Goal: Task Accomplishment & Management: Complete application form

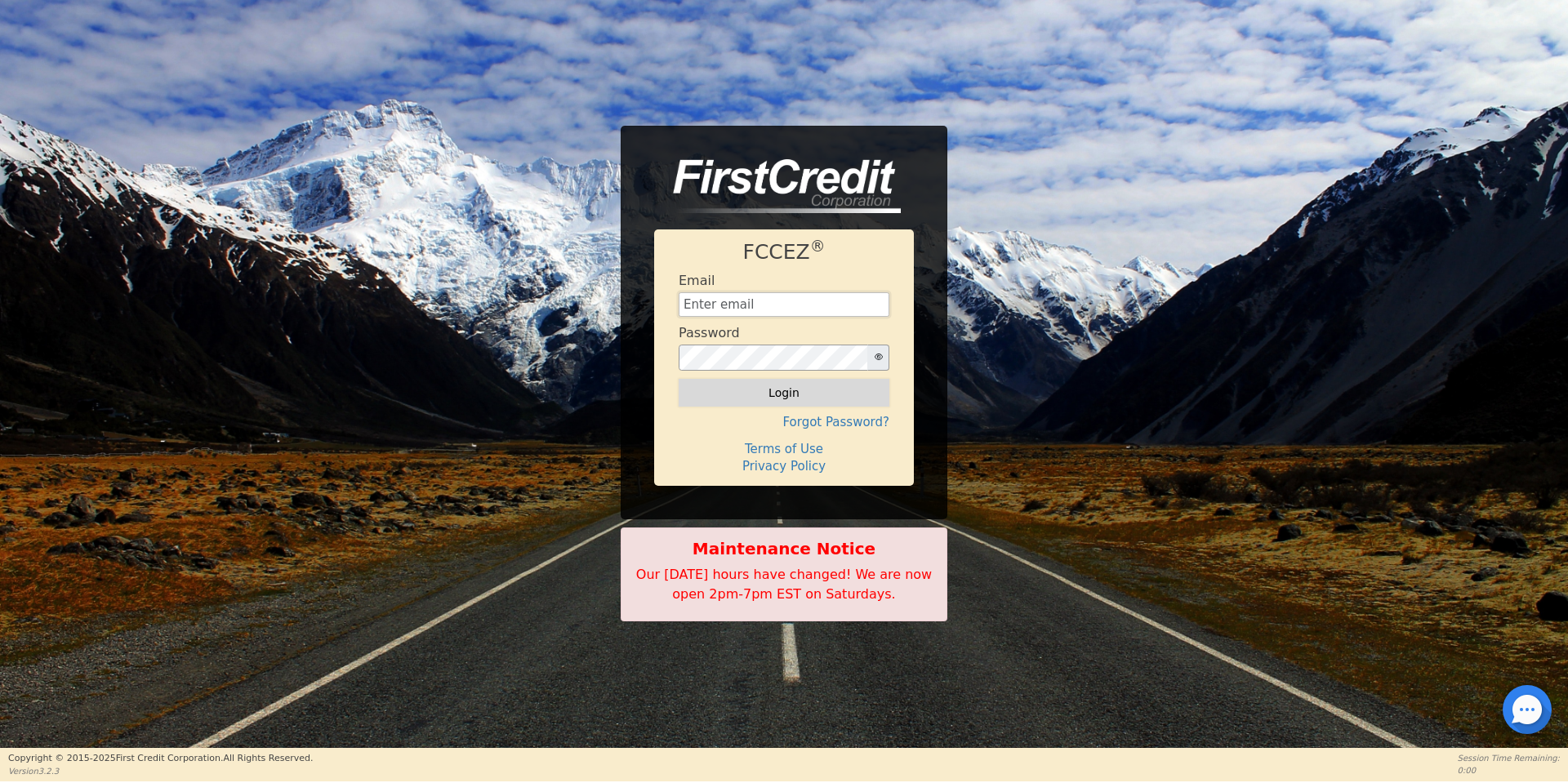
type input "[EMAIL_ADDRESS][DOMAIN_NAME]"
click at [758, 391] on button "Login" at bounding box center [784, 392] width 211 height 27
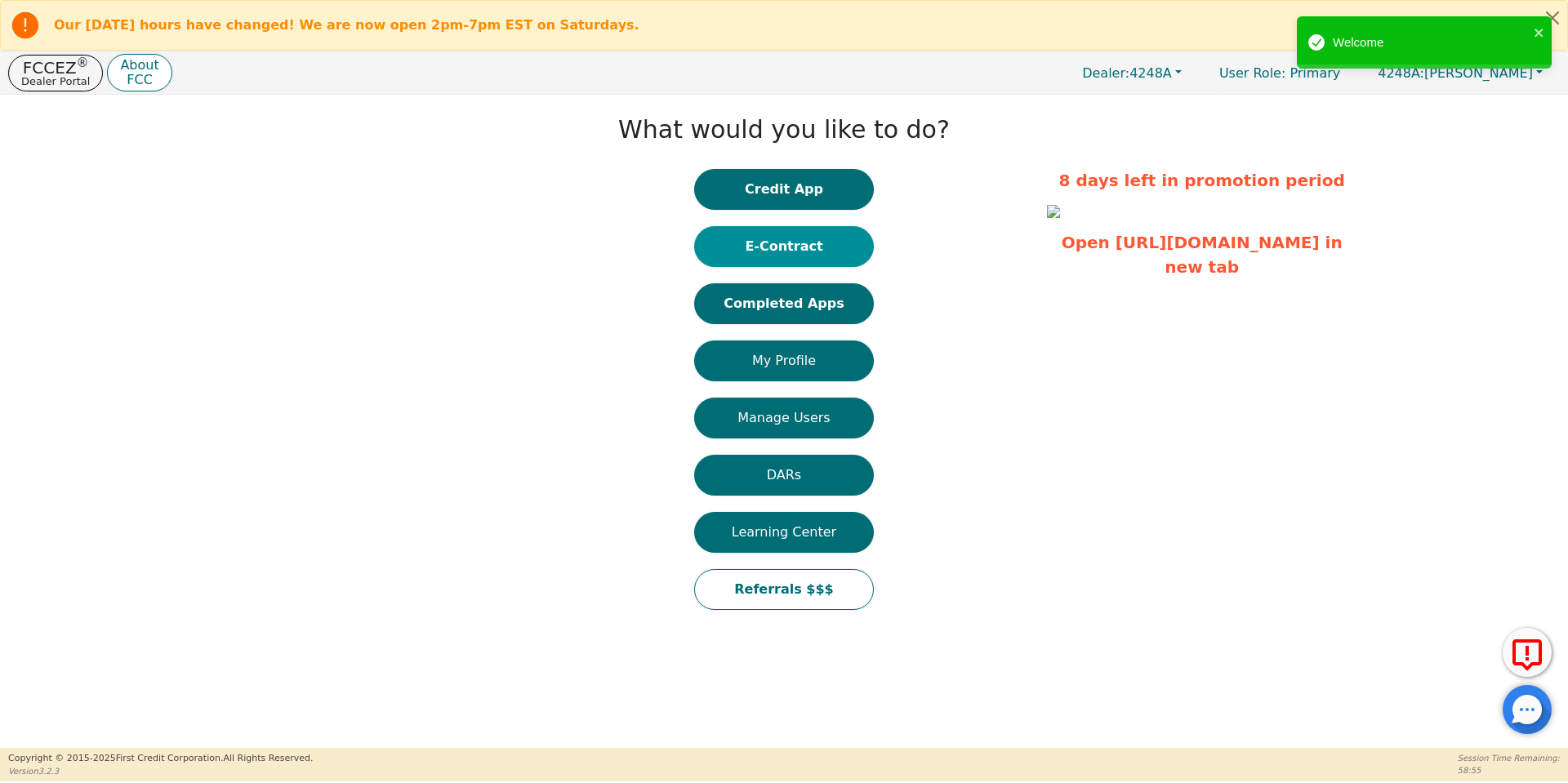
click at [781, 257] on button "E-Contract" at bounding box center [784, 246] width 180 height 41
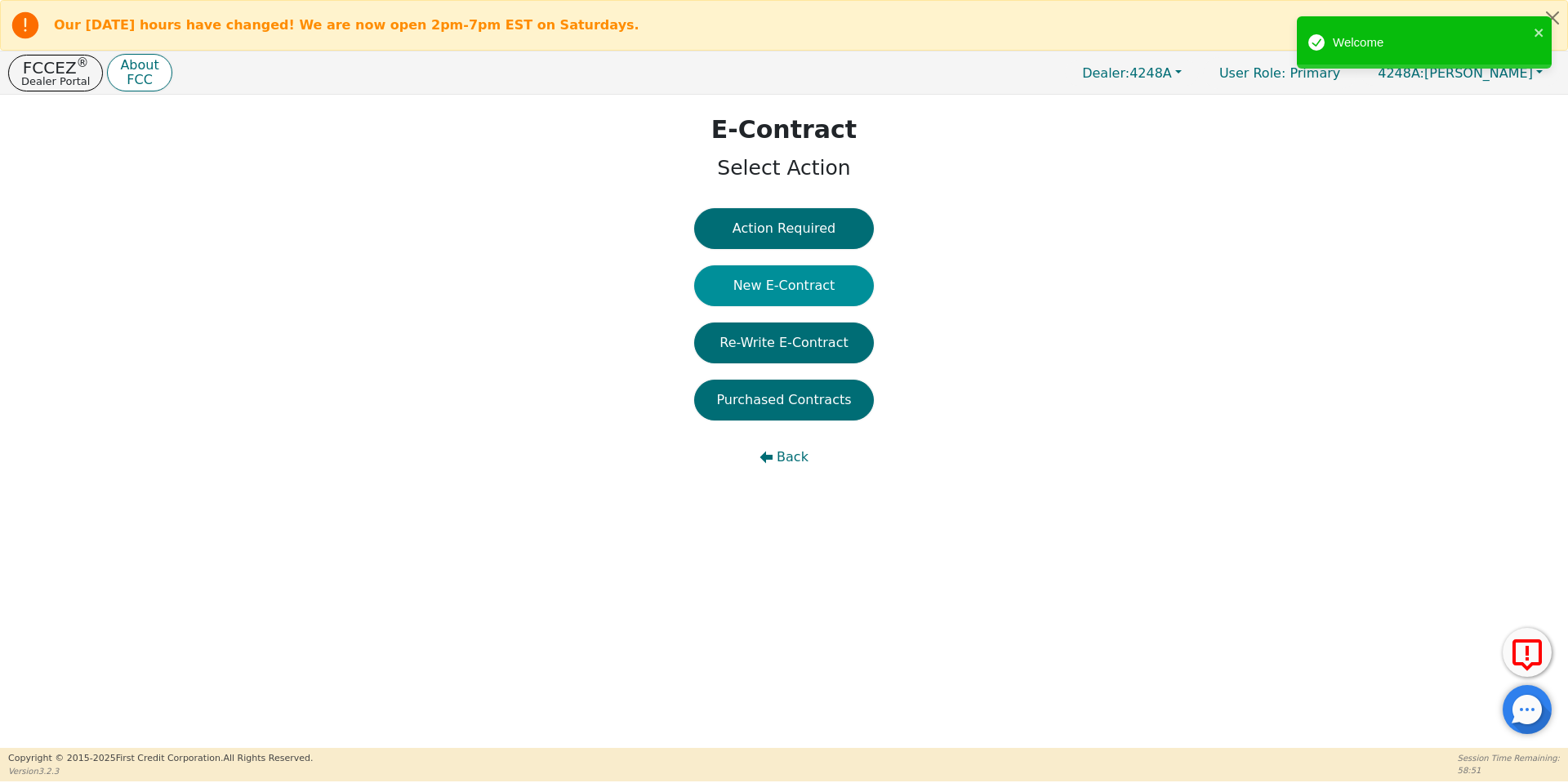
click at [792, 283] on button "New E-Contract" at bounding box center [784, 286] width 180 height 41
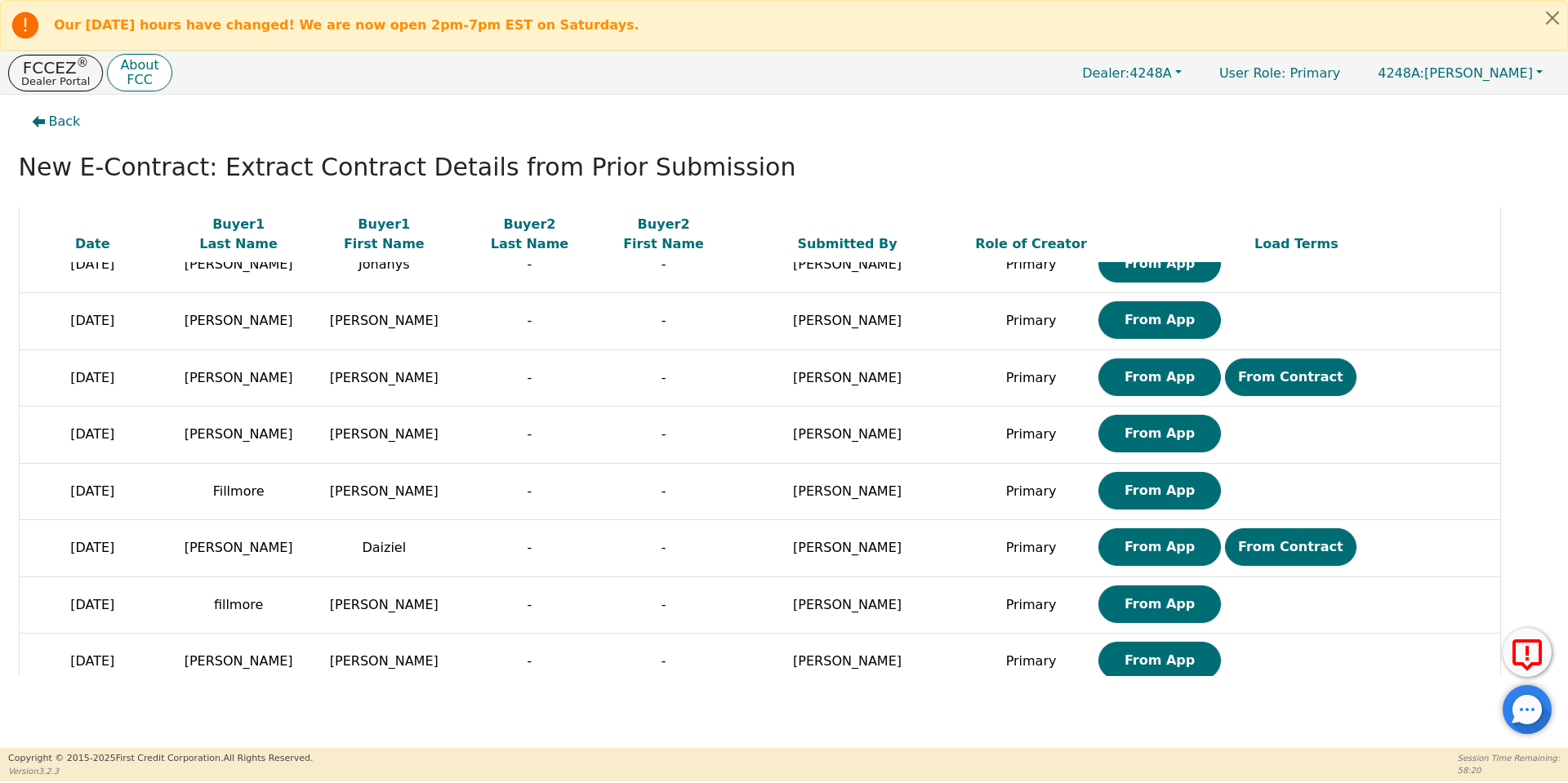
scroll to position [1335, 0]
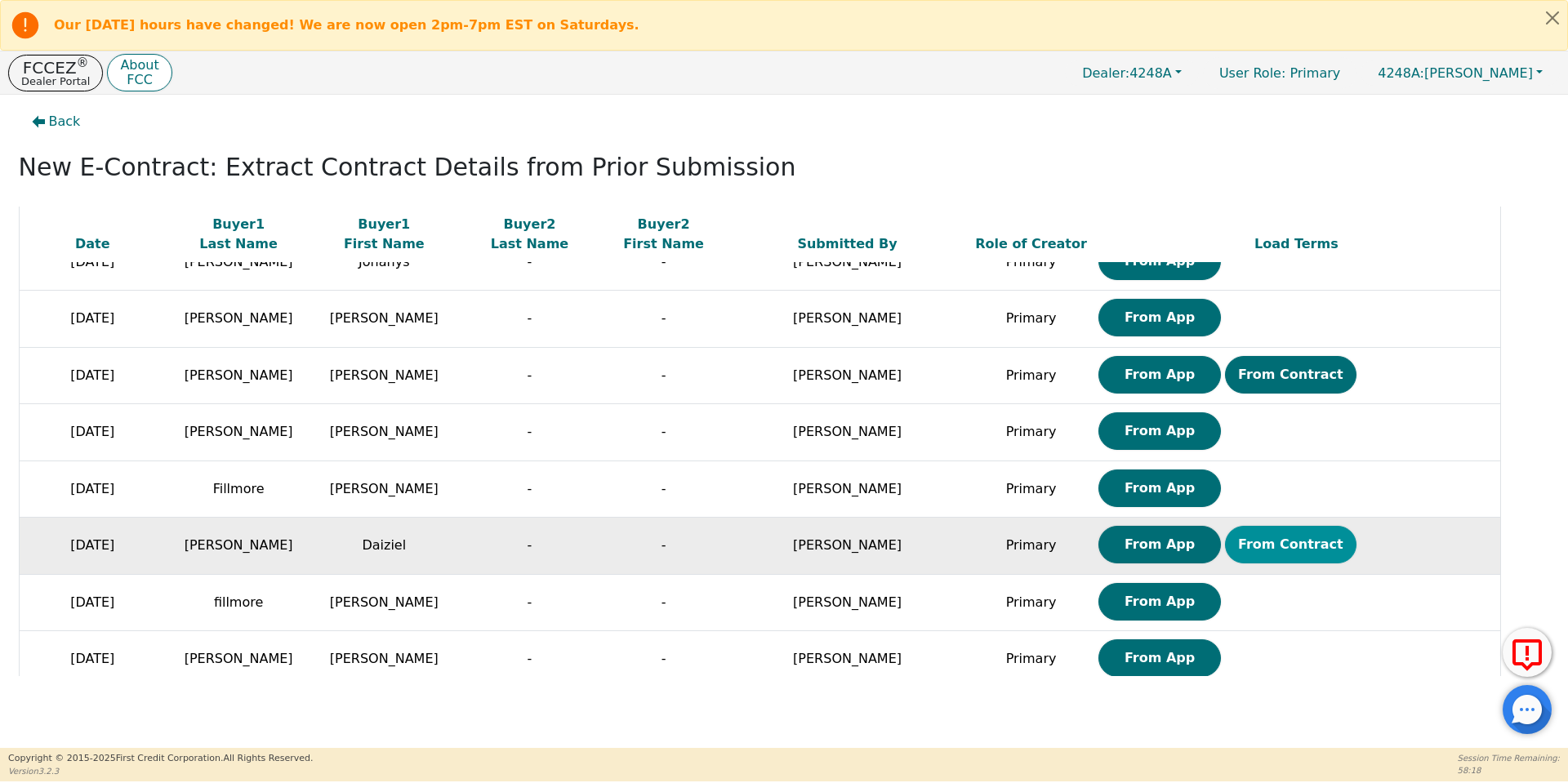
click at [1225, 542] on button "From Contract" at bounding box center [1290, 545] width 131 height 38
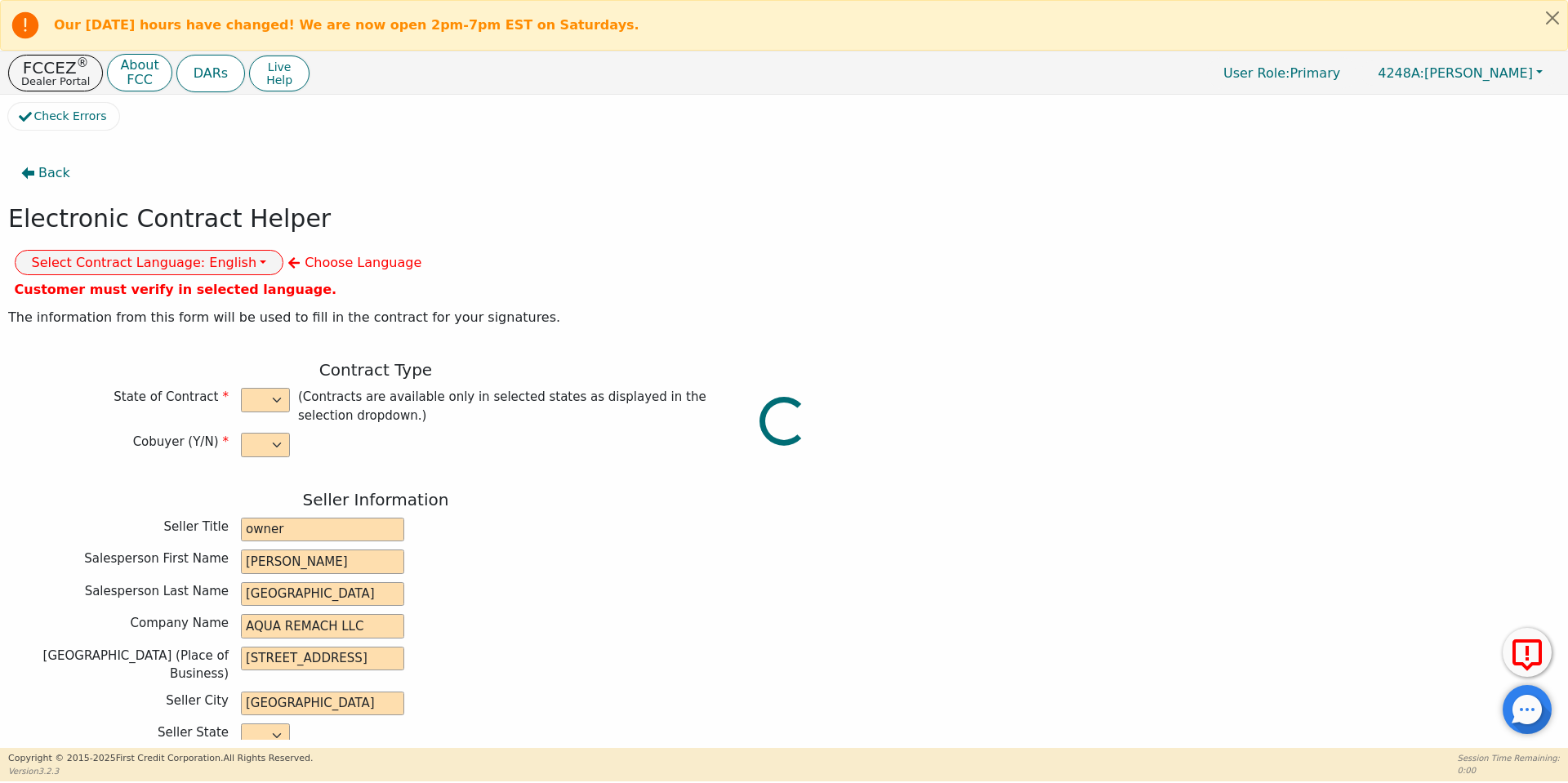
select select "n"
type input "owner"
type input "[PERSON_NAME]"
type input "[GEOGRAPHIC_DATA]"
type input "AQUA REMACH LLC"
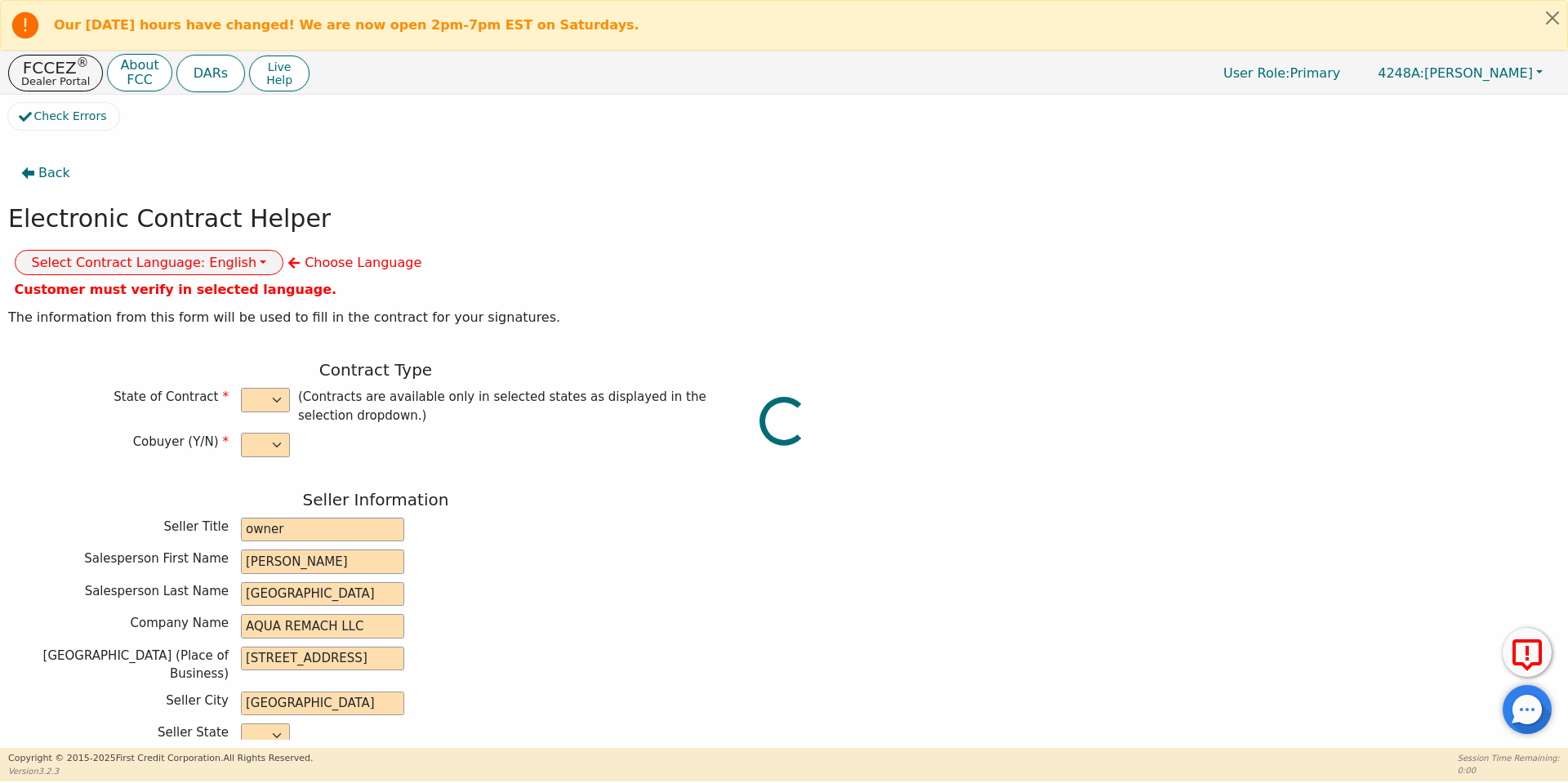
type input "[STREET_ADDRESS]"
type input "[GEOGRAPHIC_DATA]"
select select "[GEOGRAPHIC_DATA]"
type input "77070"
type input "Water System"
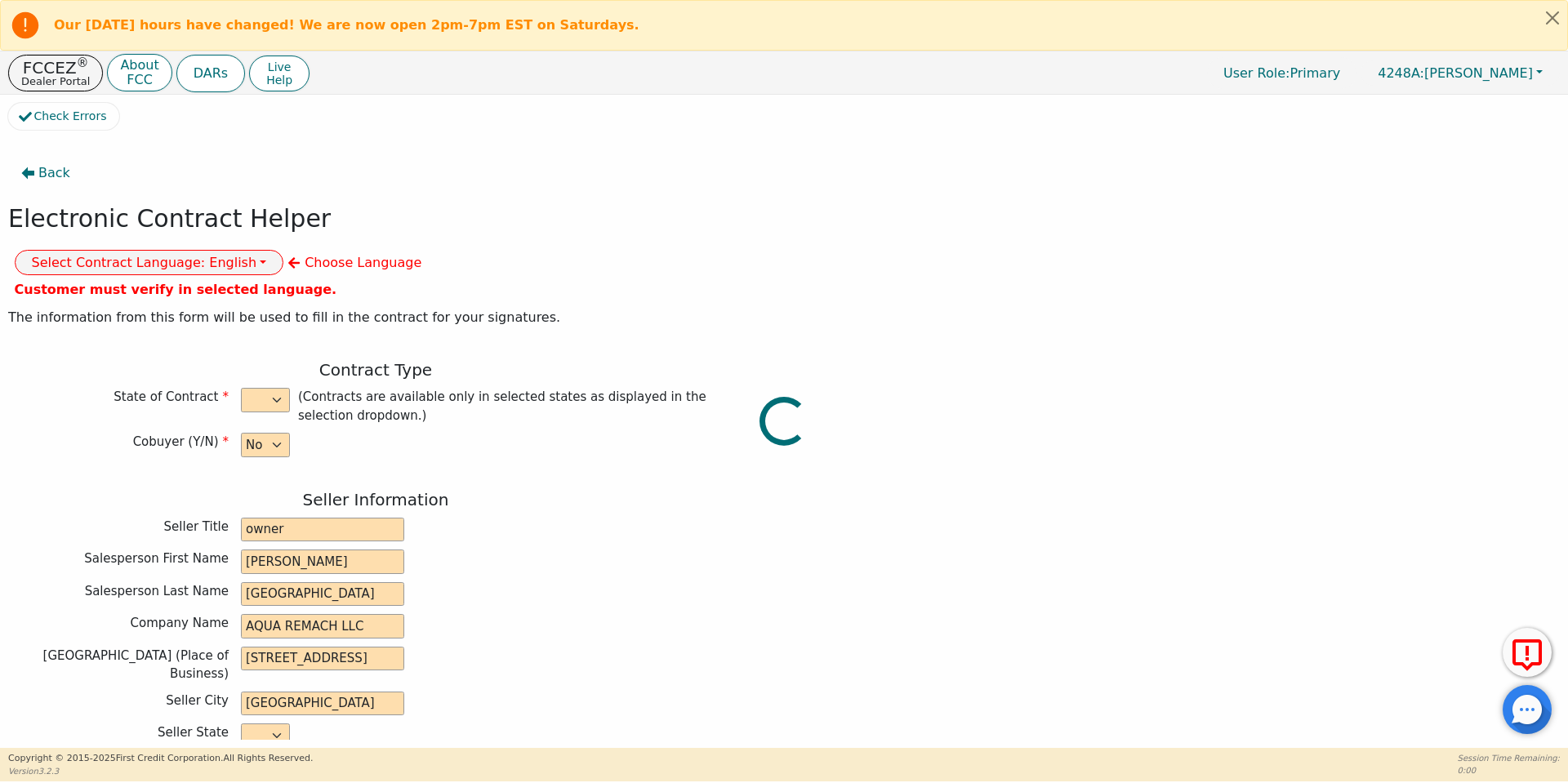
type input "whole house"
type input "purifier"
type input "Daiziel"
type input "[PERSON_NAME]"
type input "[EMAIL_ADDRESS][DOMAIN_NAME]"
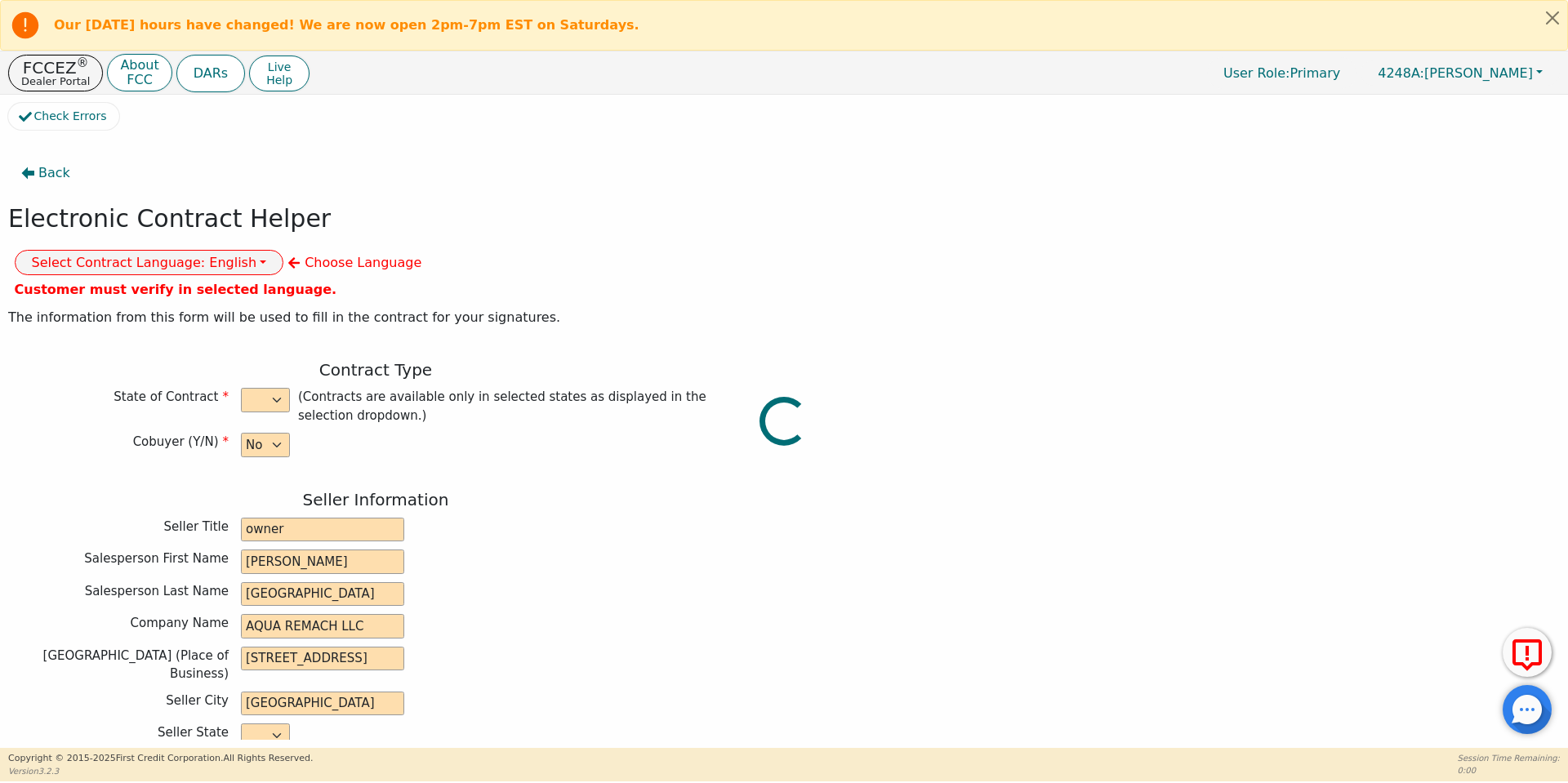
type input "[EMAIL_ADDRESS][DOMAIN_NAME]"
type input "[STREET_ADDRESS]"
type input "[PERSON_NAME]"
select select "[GEOGRAPHIC_DATA]"
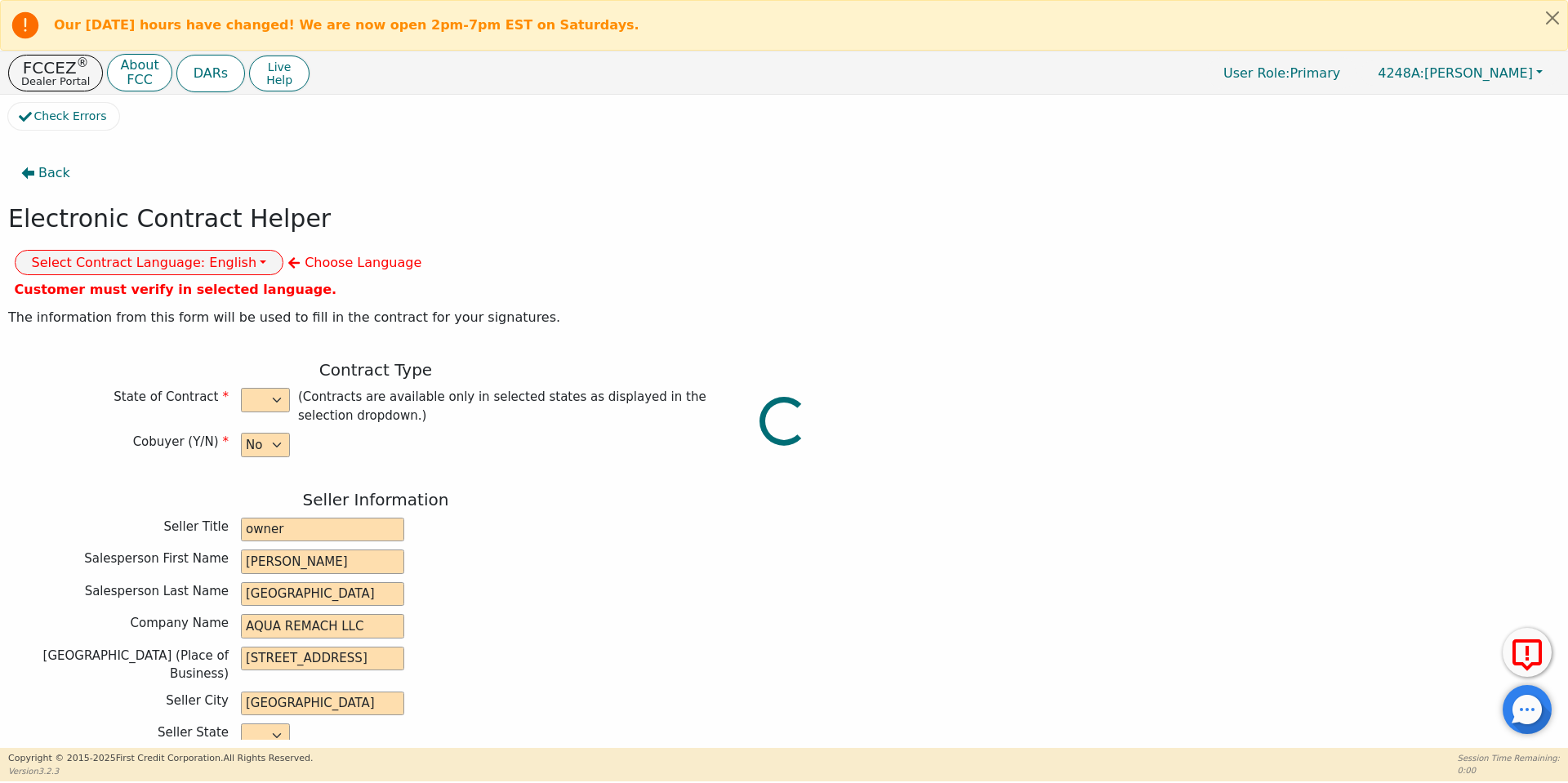
type input "76520"
type input "[DATE]"
type input "17.99"
type input "[DATE]"
type input "60"
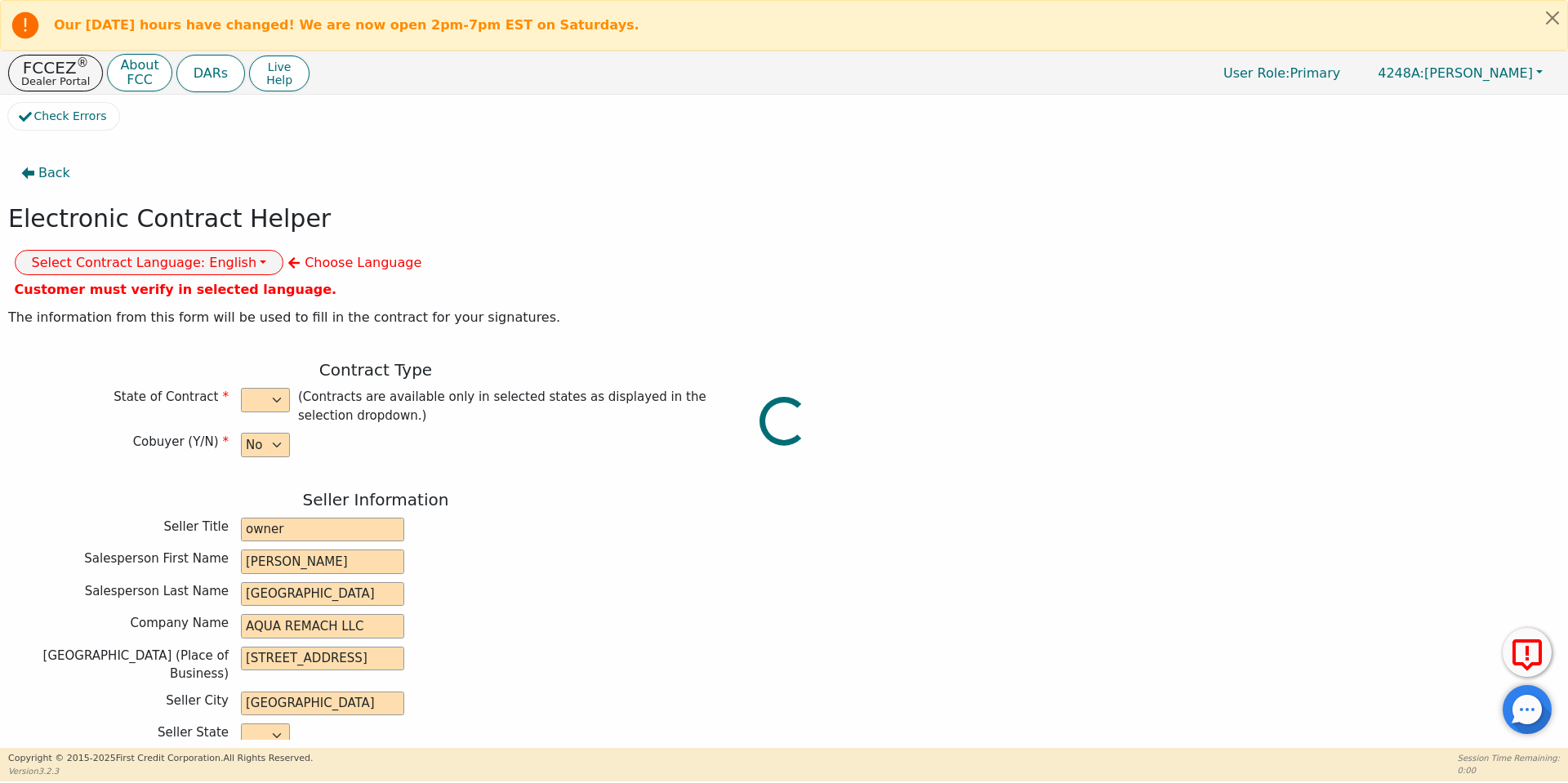
type input "0"
type input "8990.00"
type input "0.00"
checkbox input "true"
type input "0.00"
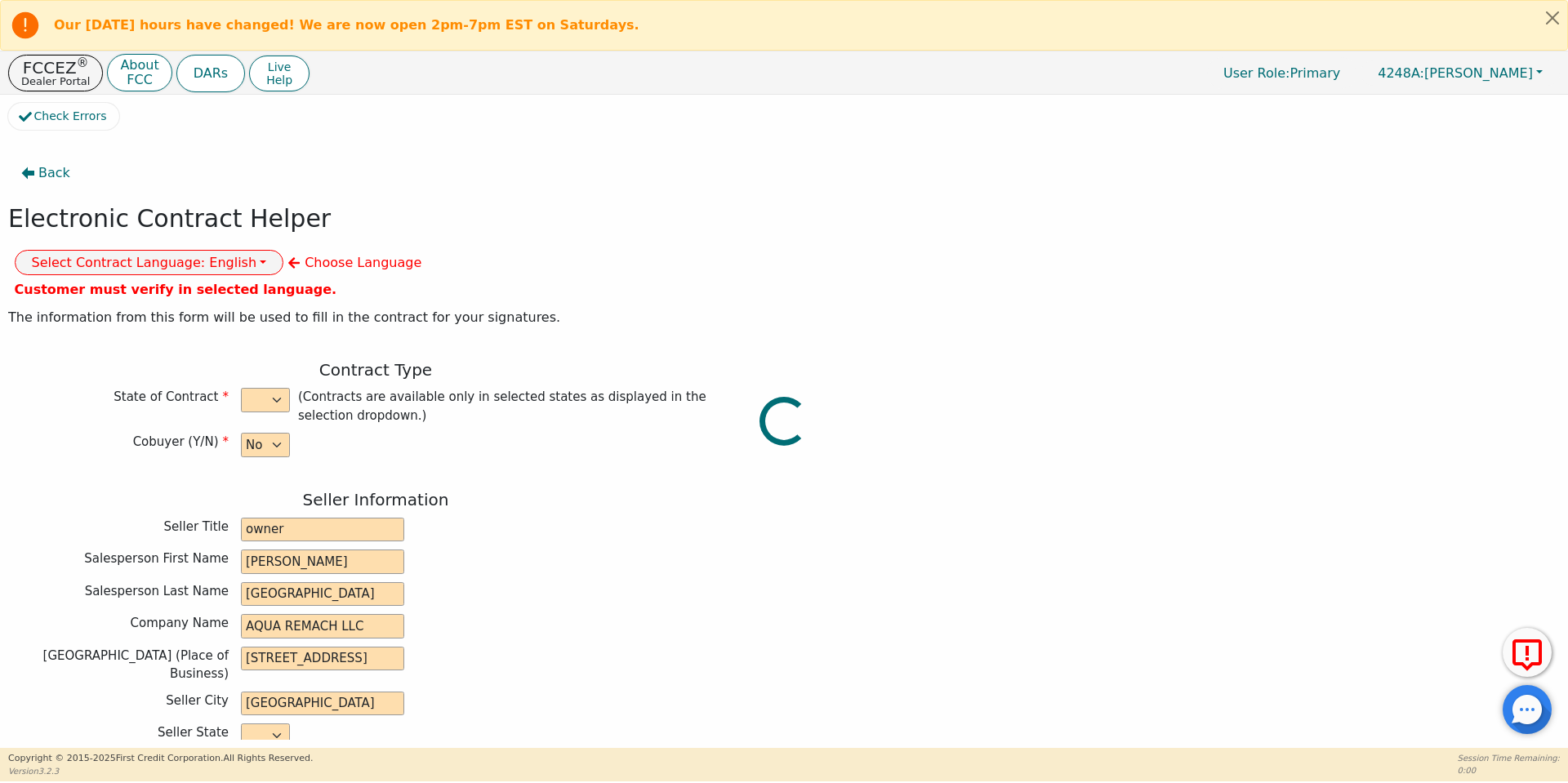
checkbox input "true"
type input "0.00"
type input "8990.00"
type input "13694.40"
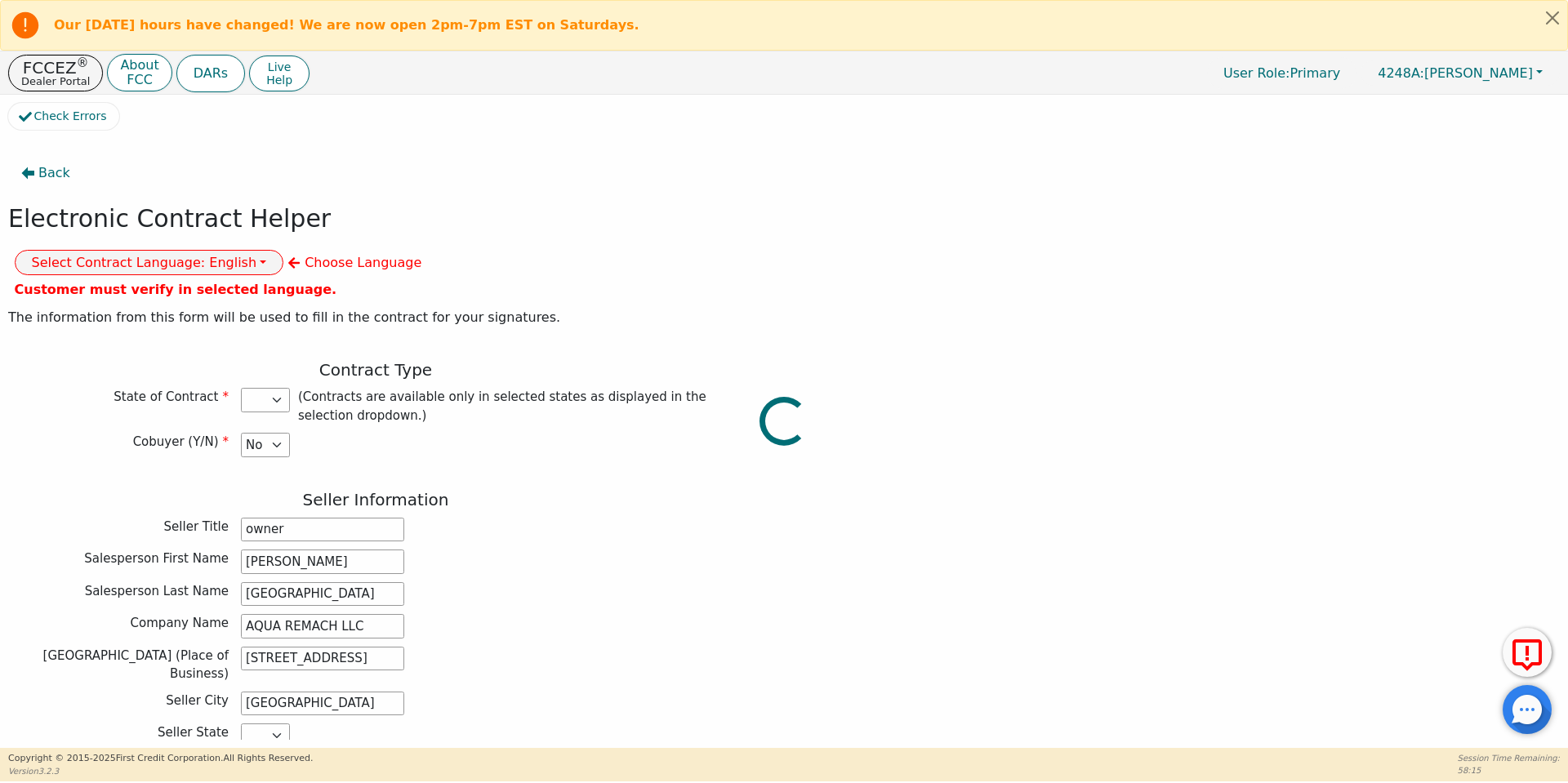
select select "[GEOGRAPHIC_DATA]"
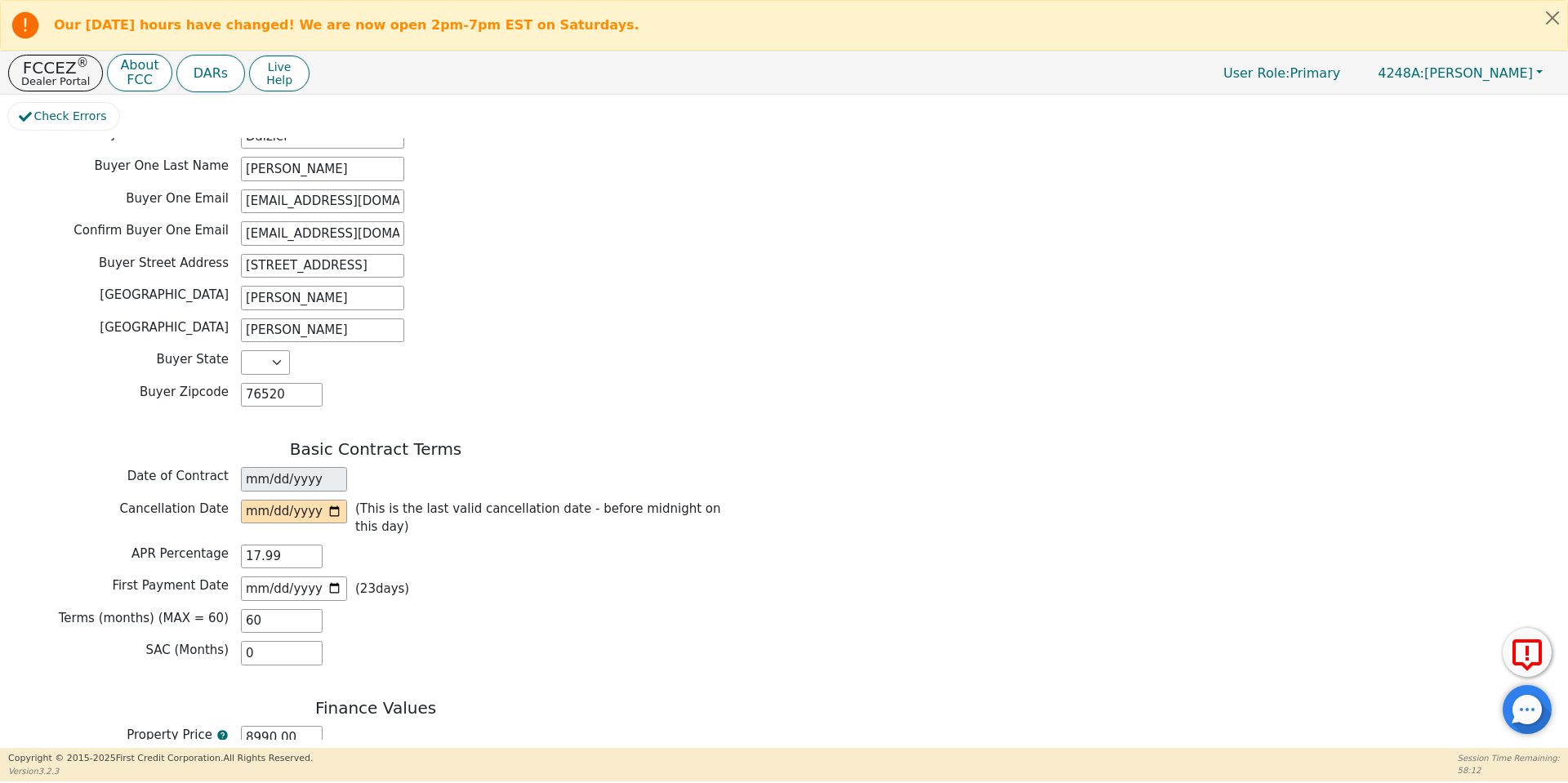
scroll to position [867, 0]
click at [329, 497] on input "date" at bounding box center [294, 510] width 106 height 25
type input "[DATE]"
click at [469, 574] on div "First Payment Date [DATE] ( 23 days)" at bounding box center [375, 586] width 735 height 25
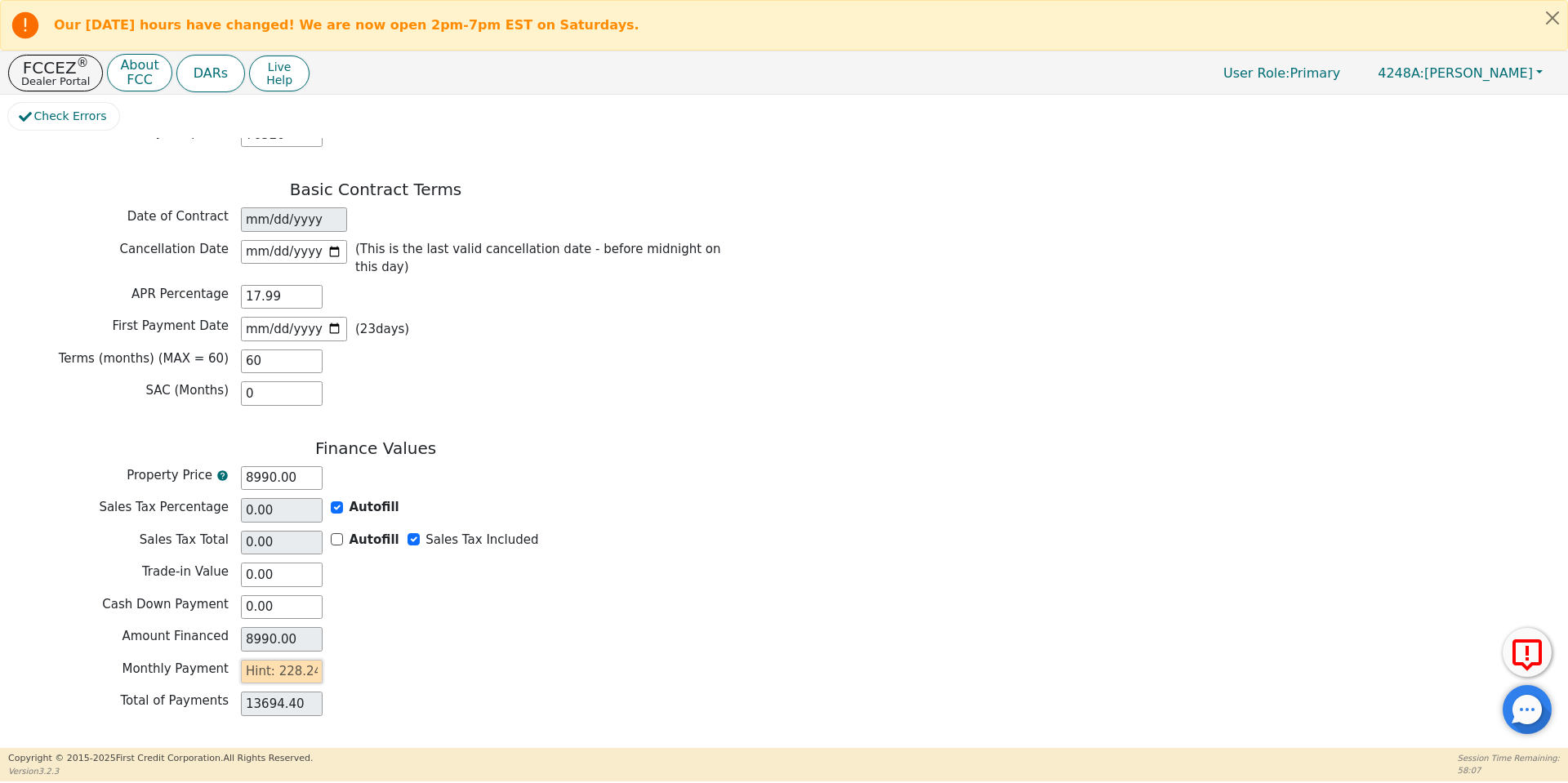
click at [275, 660] on input "text" at bounding box center [282, 672] width 81 height 25
click at [301, 660] on input "text" at bounding box center [282, 672] width 81 height 25
type input "2"
type input "120.00"
type input "22"
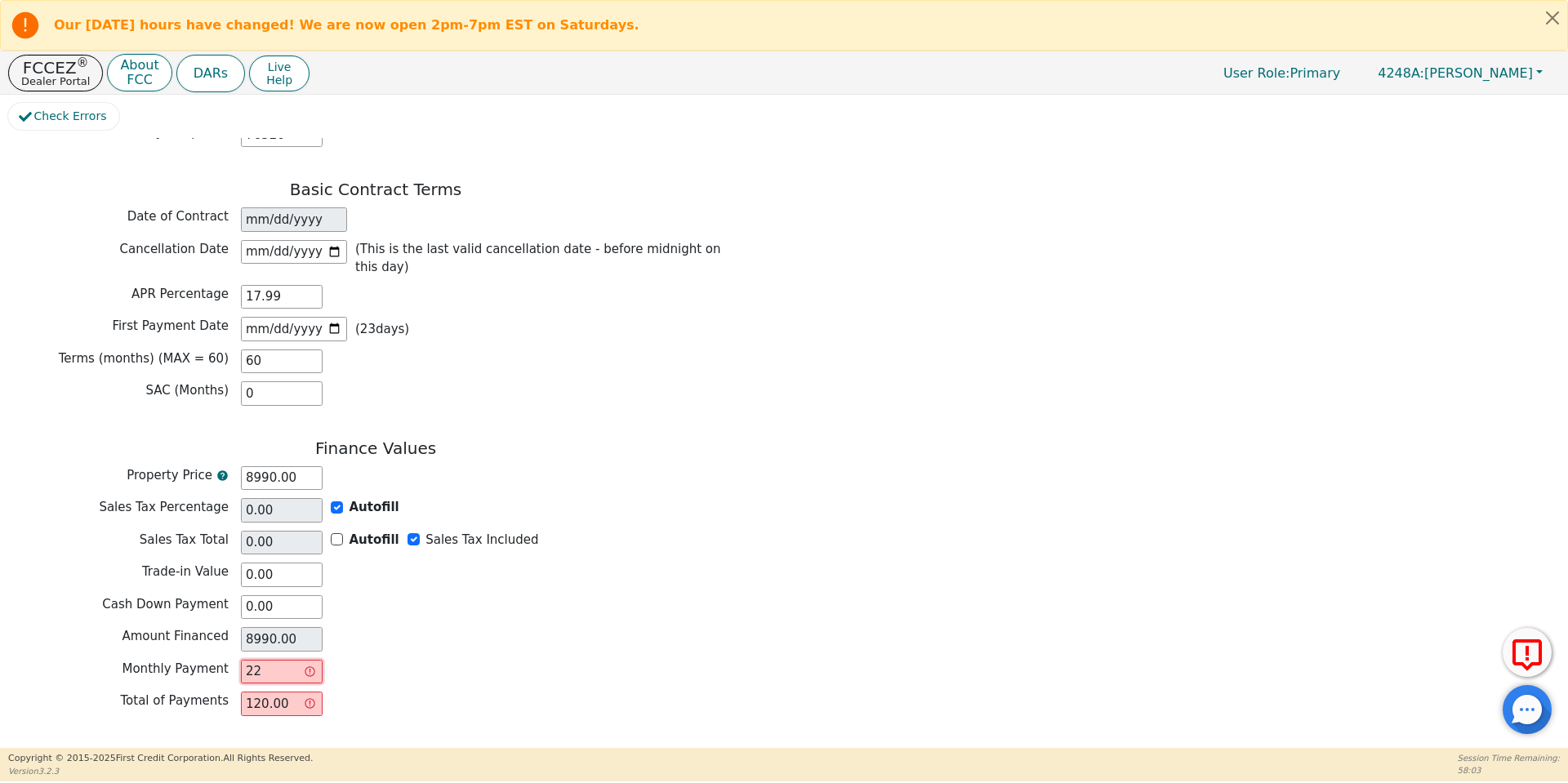
type input "1320.00"
type input "228"
type input "13680.00"
type input "228.2"
type input "13692.00"
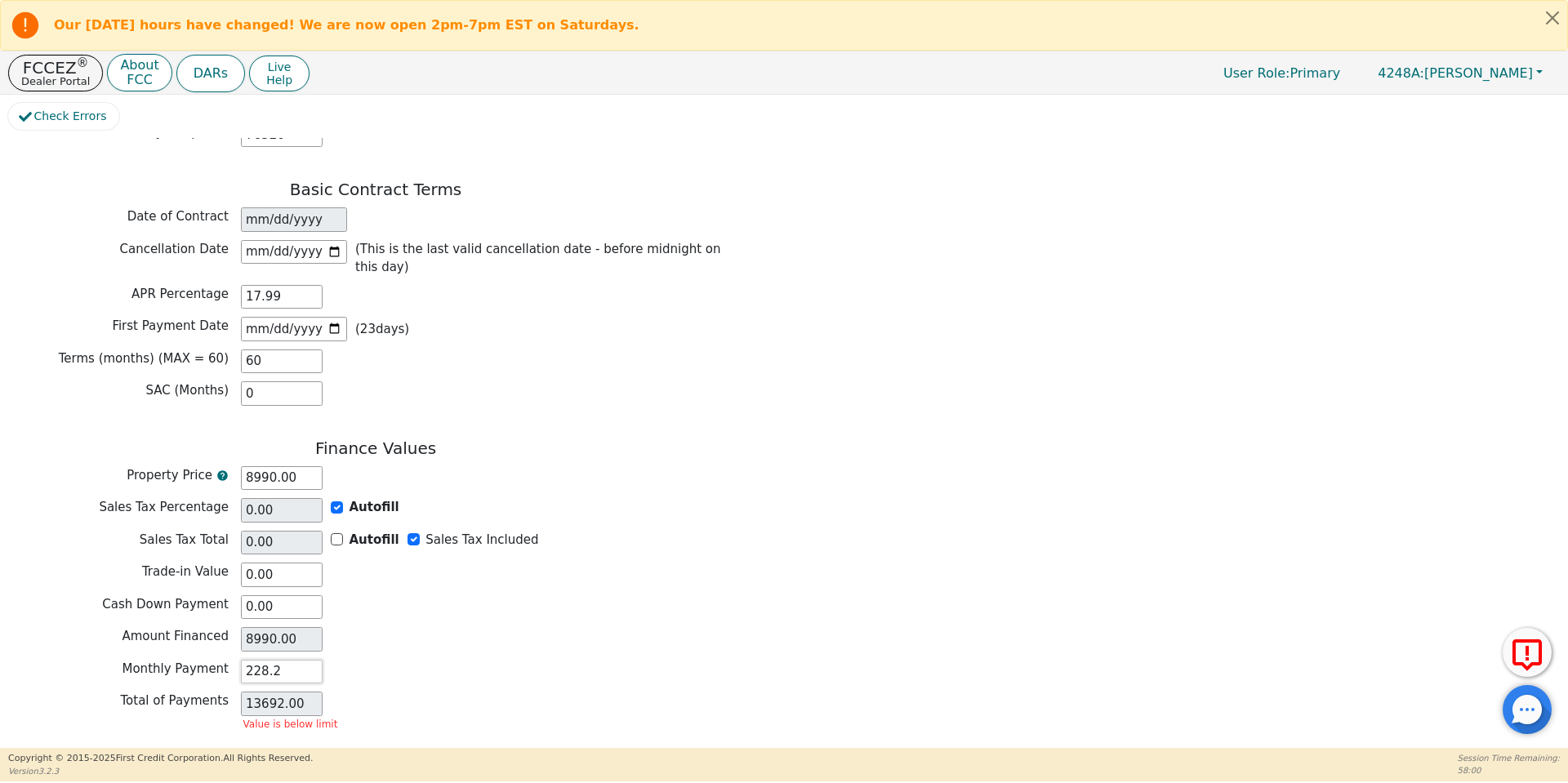
type input "228.25"
type input "13695.00"
type input "228.25"
click at [135, 749] on button "Review & Begin Contract" at bounding box center [102, 768] width 188 height 38
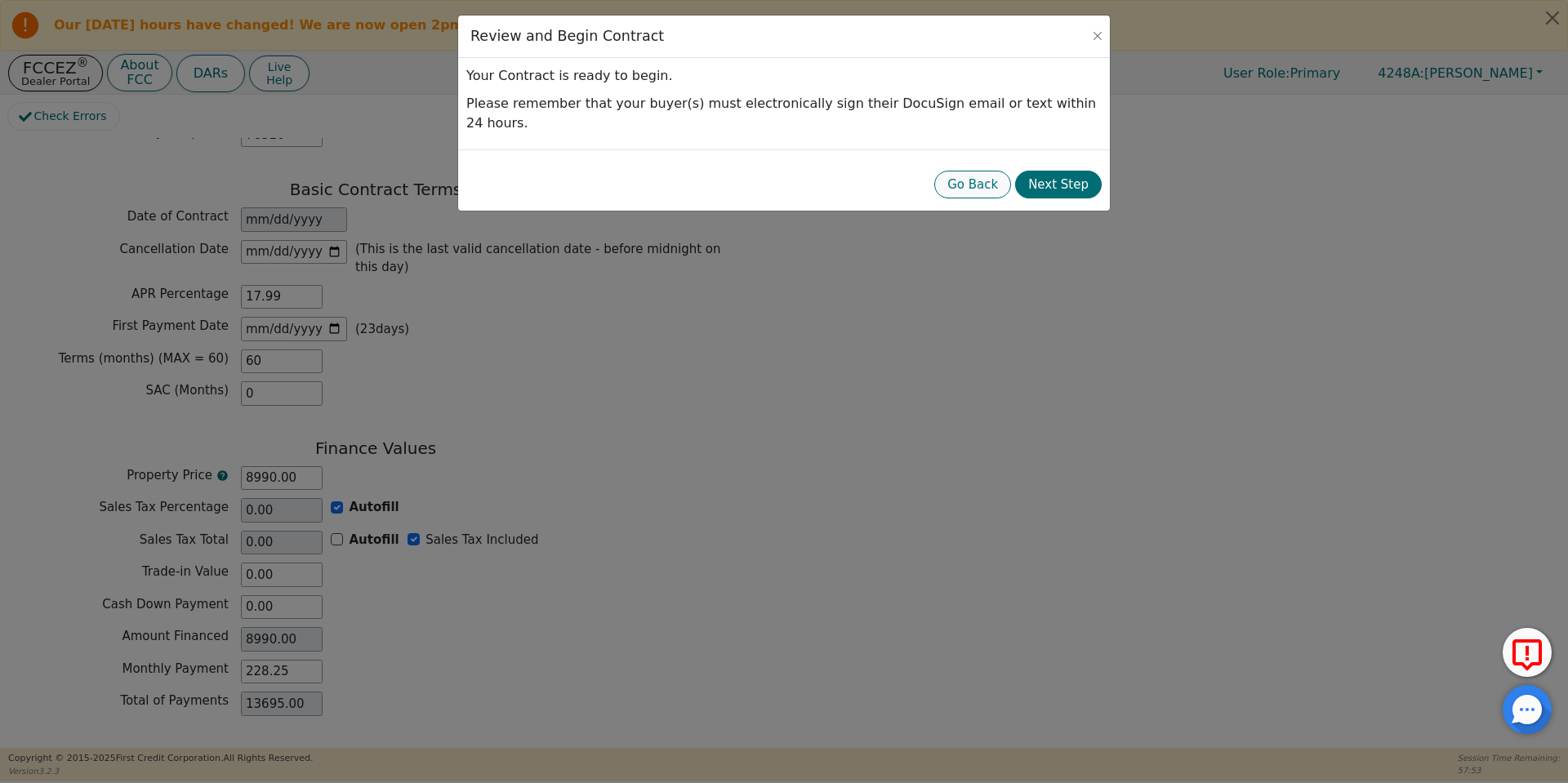
click at [986, 170] on button "Go Back" at bounding box center [972, 184] width 77 height 28
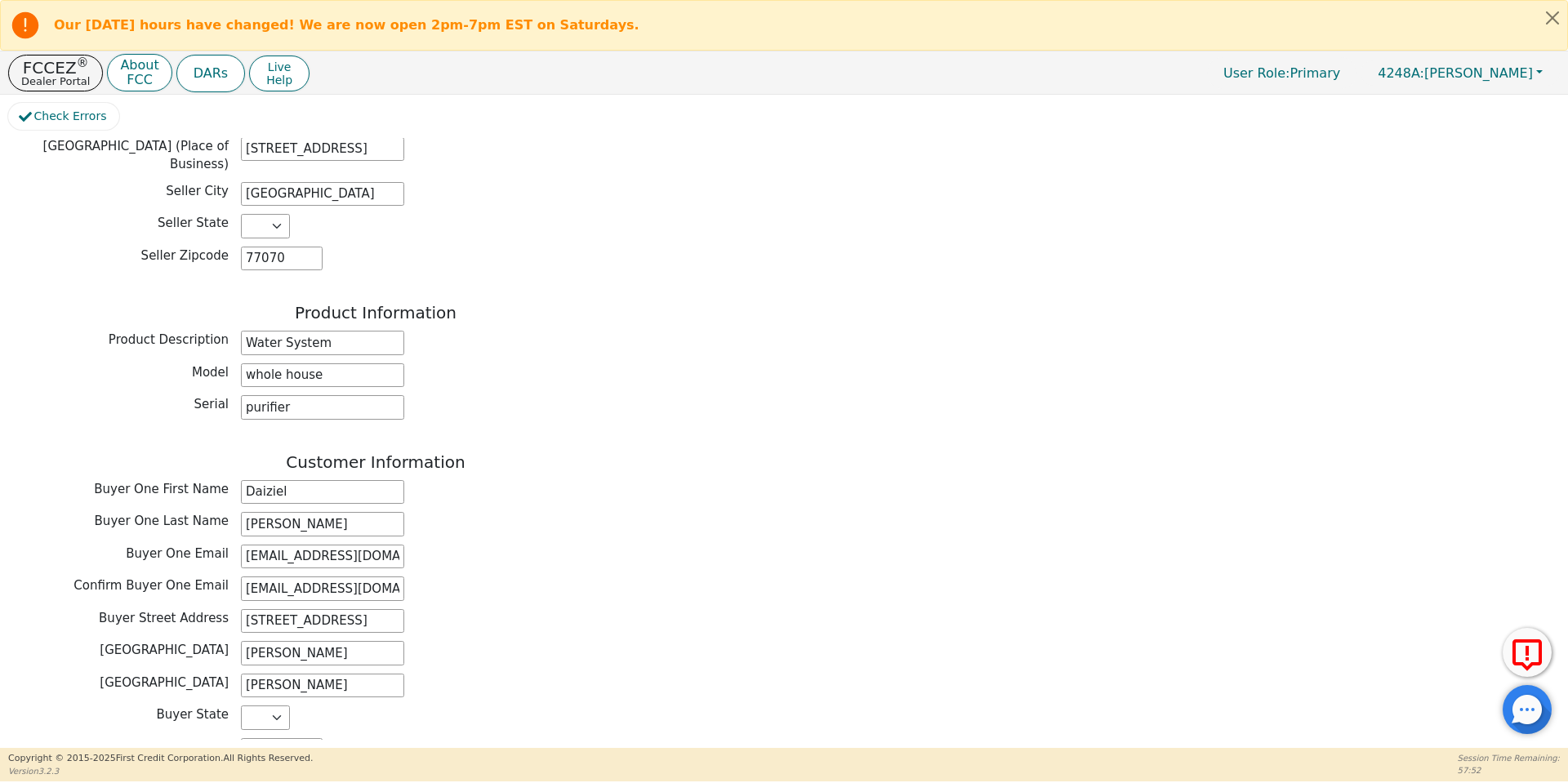
scroll to position [492, 0]
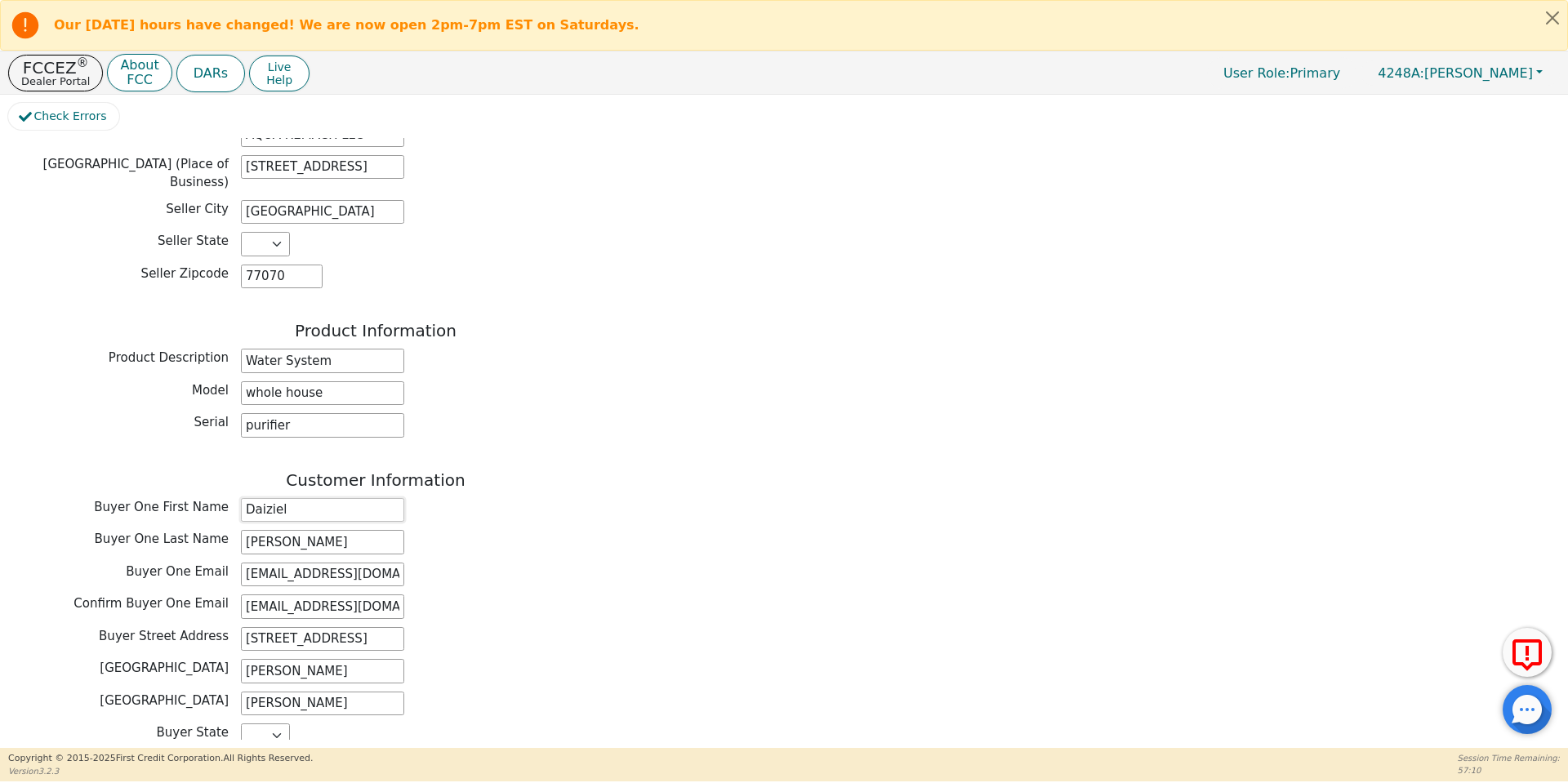
click at [301, 498] on input "Daiziel" at bounding box center [322, 511] width 164 height 25
type input "Daiya"
click at [453, 563] on div "Buyer One Email [EMAIL_ADDRESS][DOMAIN_NAME]" at bounding box center [375, 575] width 735 height 25
click at [536, 563] on div "Buyer One Email [EMAIL_ADDRESS][DOMAIN_NAME]" at bounding box center [375, 575] width 735 height 25
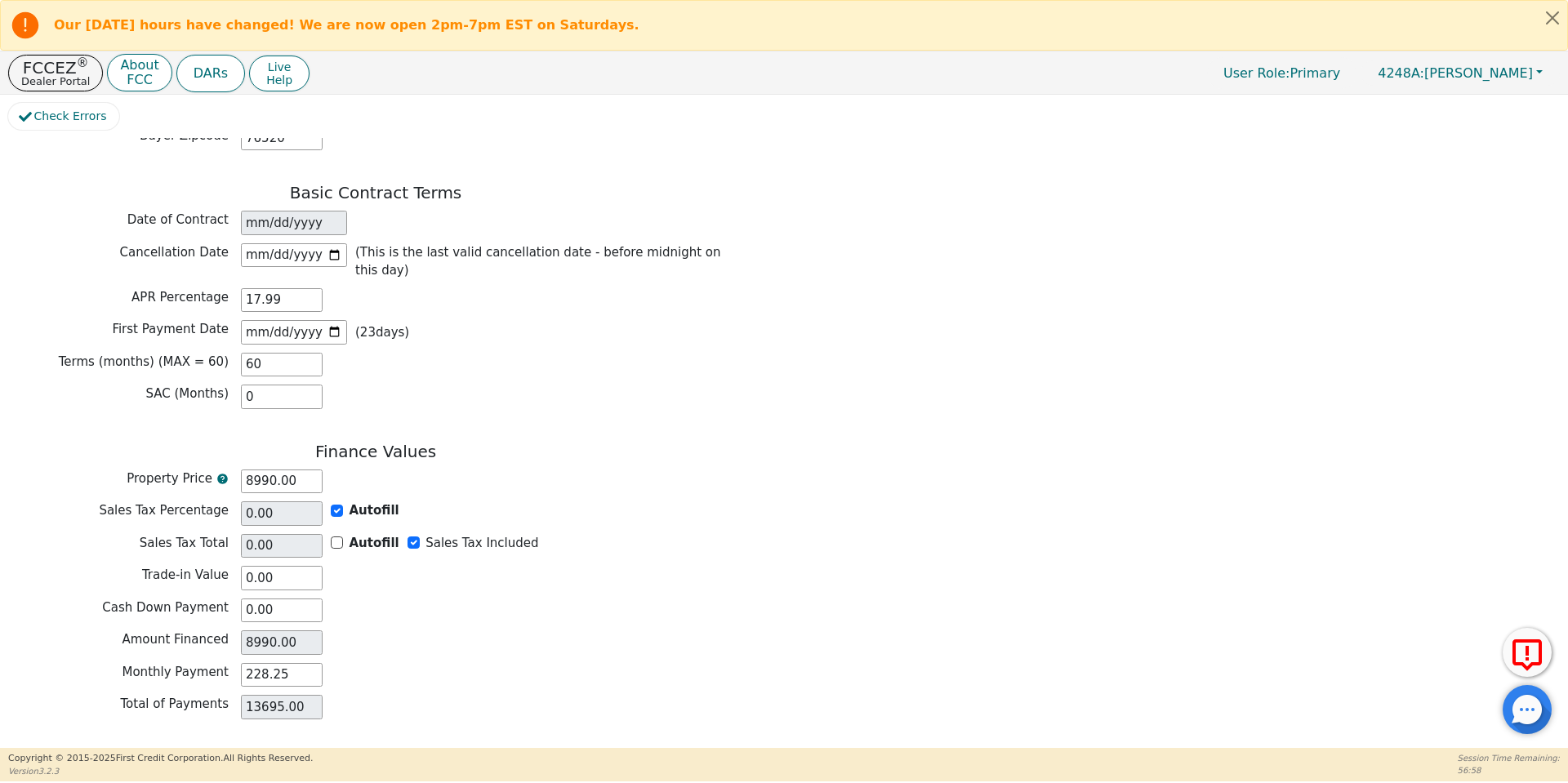
scroll to position [1124, 0]
click at [83, 749] on button "Review & Begin Contract" at bounding box center [102, 768] width 188 height 38
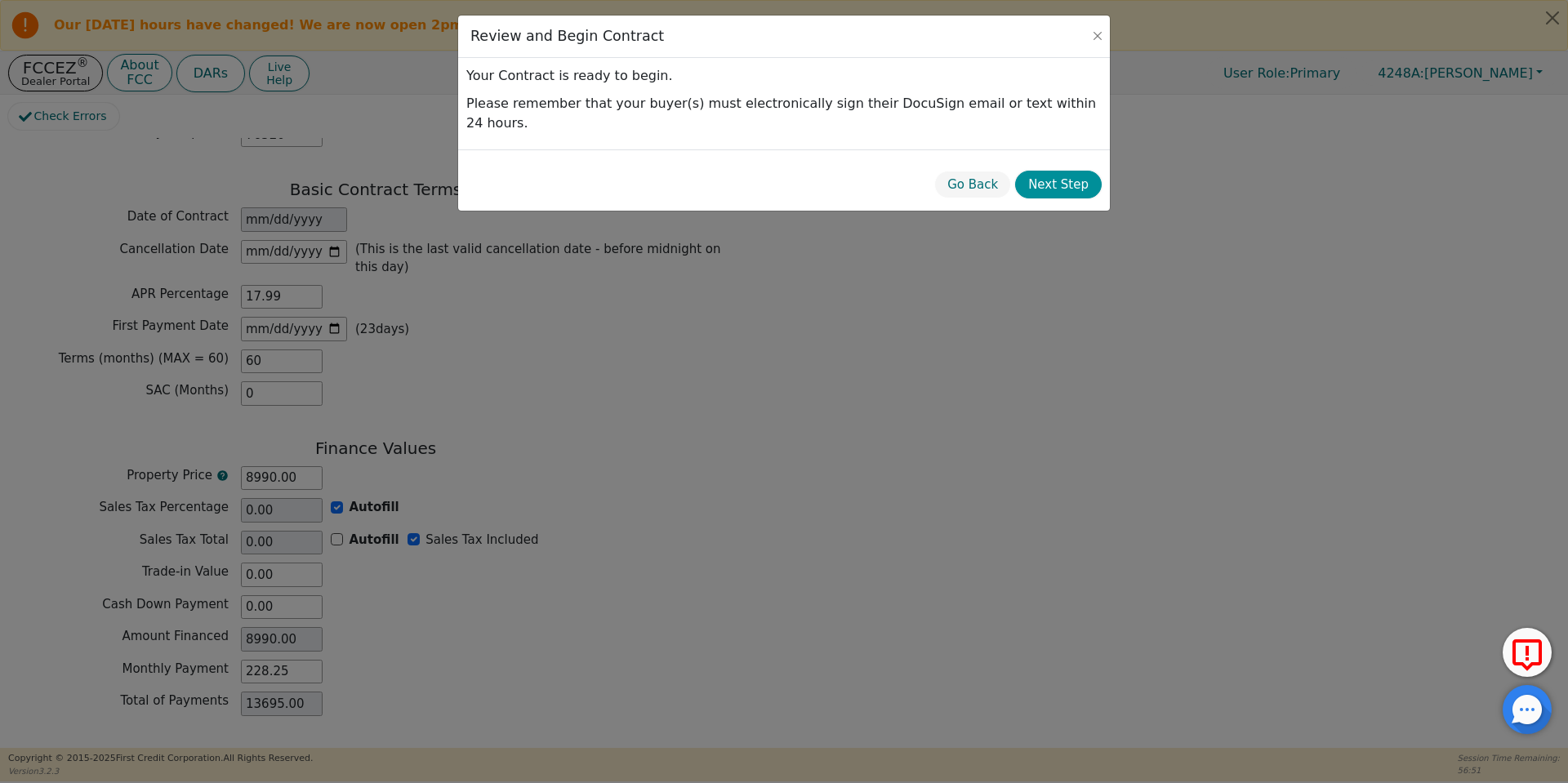
click at [1057, 170] on button "Next Step" at bounding box center [1058, 184] width 87 height 28
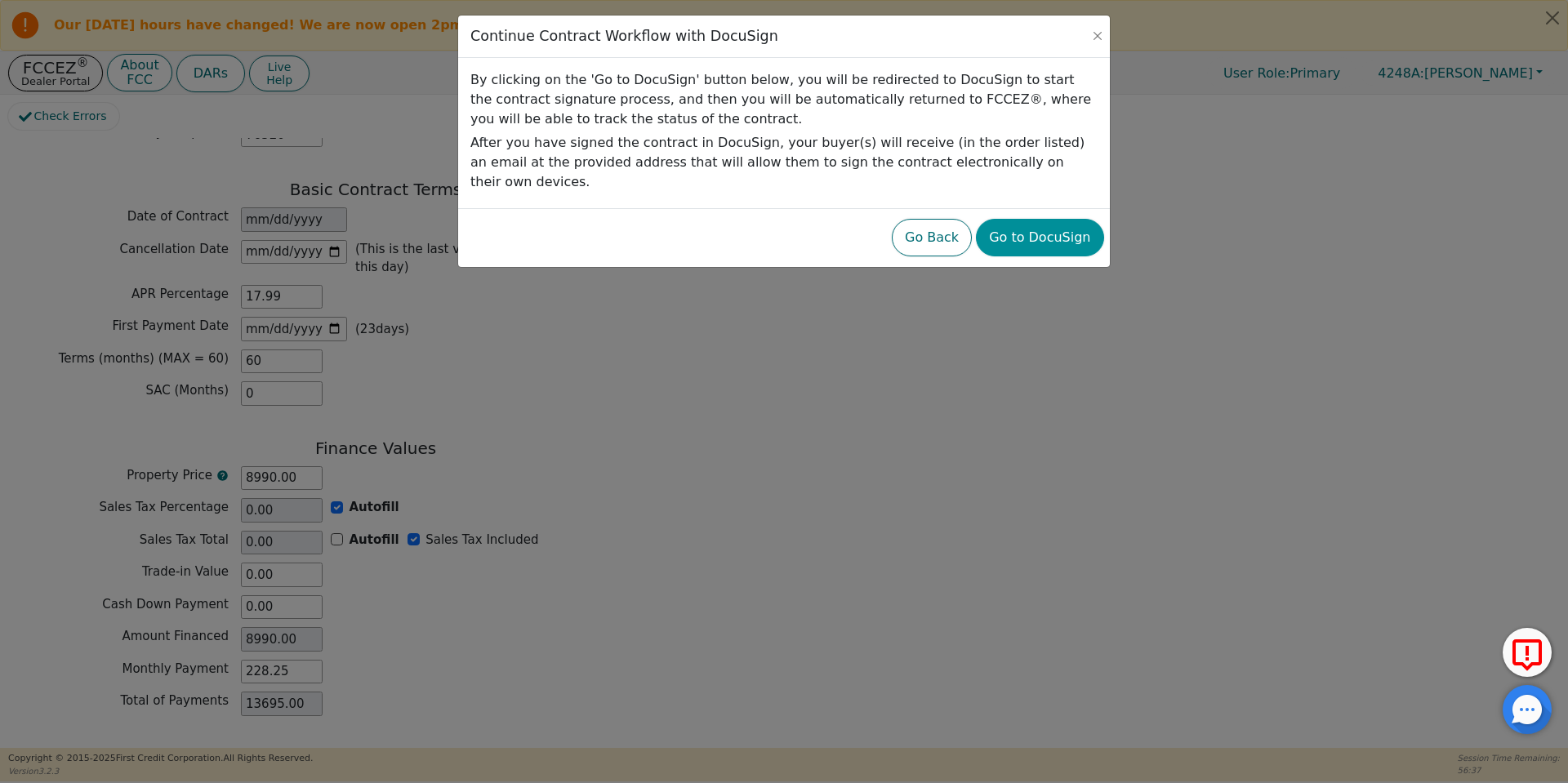
click at [1067, 233] on button "Go to DocuSign" at bounding box center [1039, 237] width 128 height 38
